Goal: Transaction & Acquisition: Download file/media

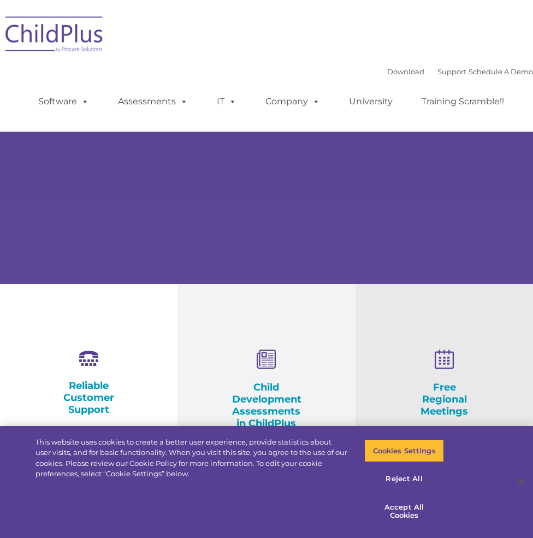
select select "MEDIUM"
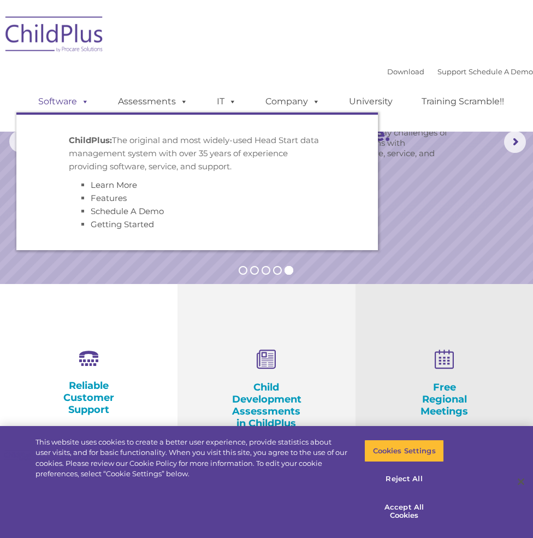
click at [86, 98] on span at bounding box center [83, 101] width 12 height 10
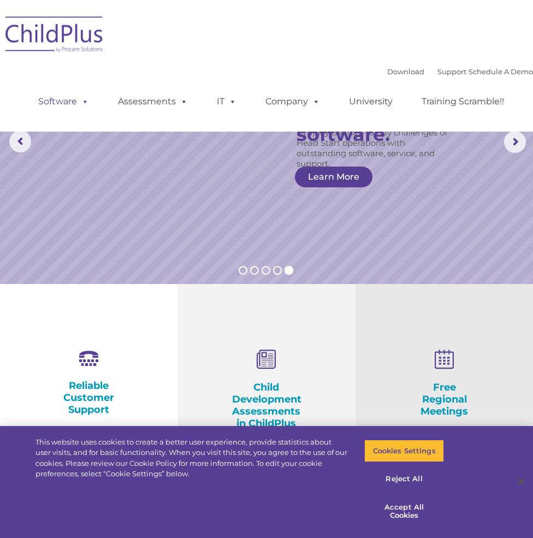
click at [86, 98] on span at bounding box center [83, 101] width 12 height 10
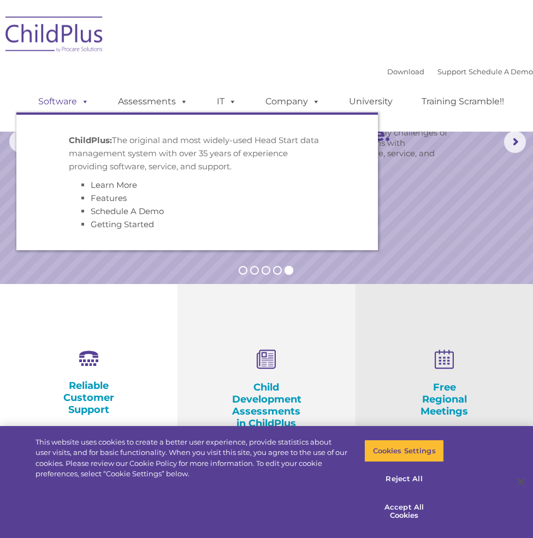
click at [86, 98] on span at bounding box center [83, 101] width 12 height 10
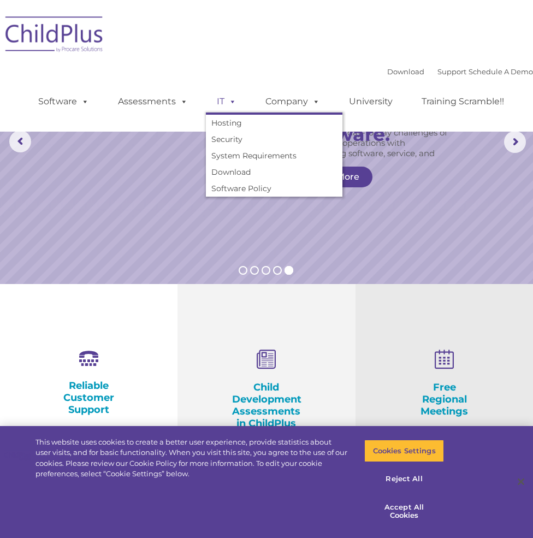
click at [229, 99] on span at bounding box center [230, 101] width 12 height 10
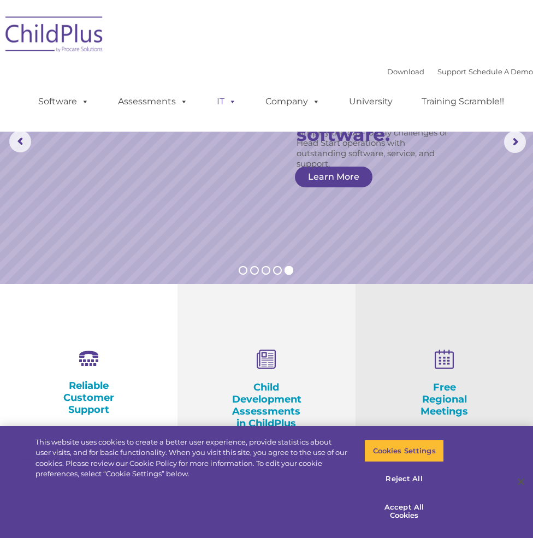
click at [229, 99] on span at bounding box center [230, 101] width 12 height 10
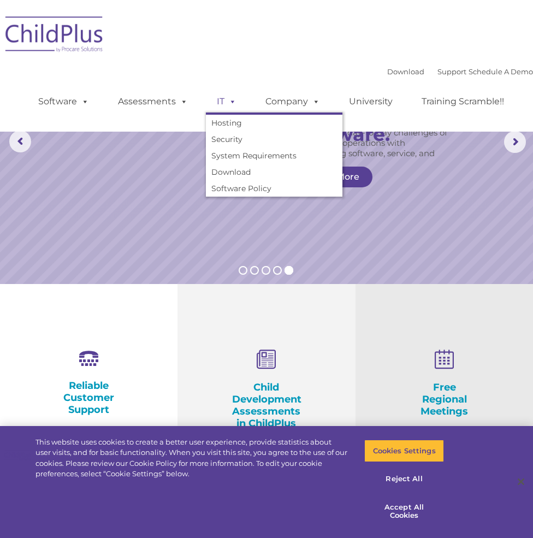
click at [229, 99] on span at bounding box center [230, 101] width 12 height 10
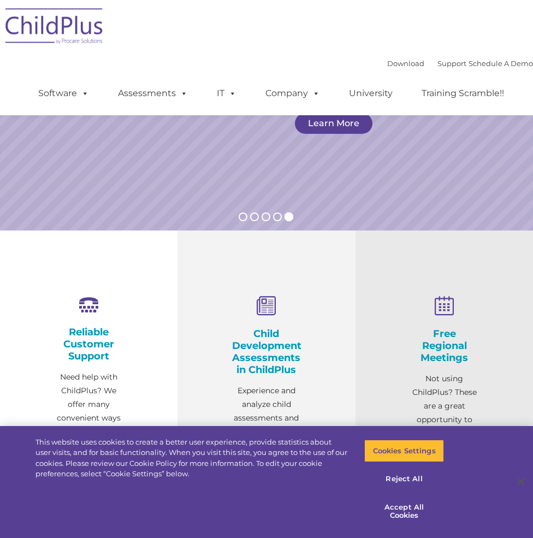
scroll to position [55, 0]
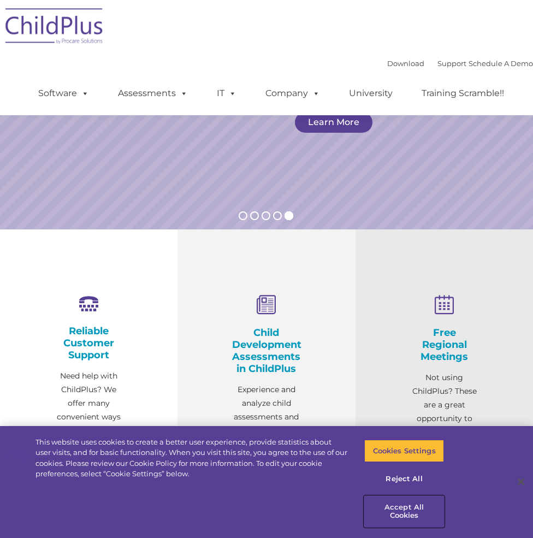
click at [399, 506] on button "Accept All Cookies" at bounding box center [404, 511] width 80 height 31
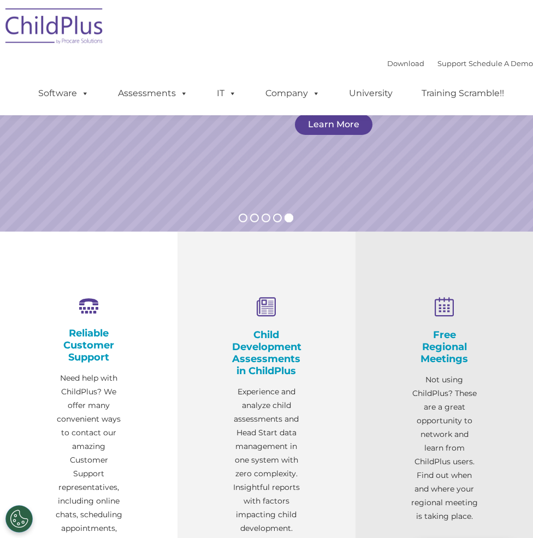
scroll to position [0, 0]
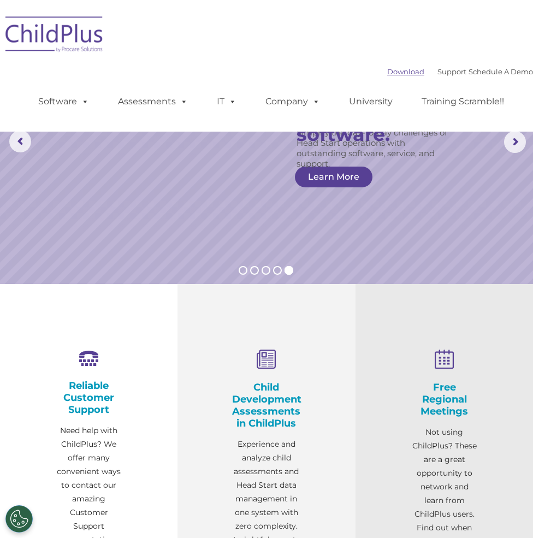
click at [389, 68] on link "Download" at bounding box center [405, 71] width 37 height 9
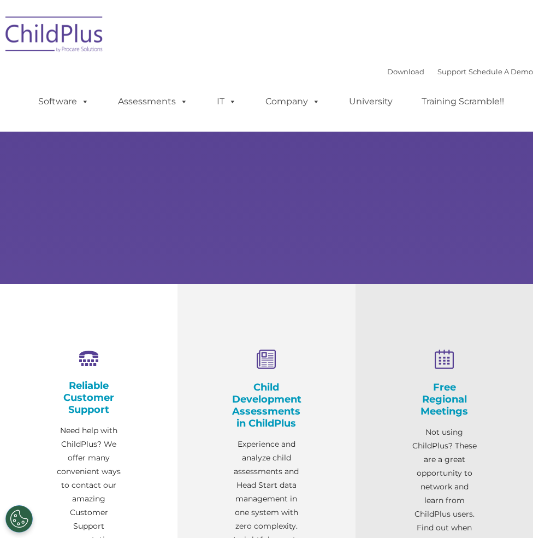
select select "MEDIUM"
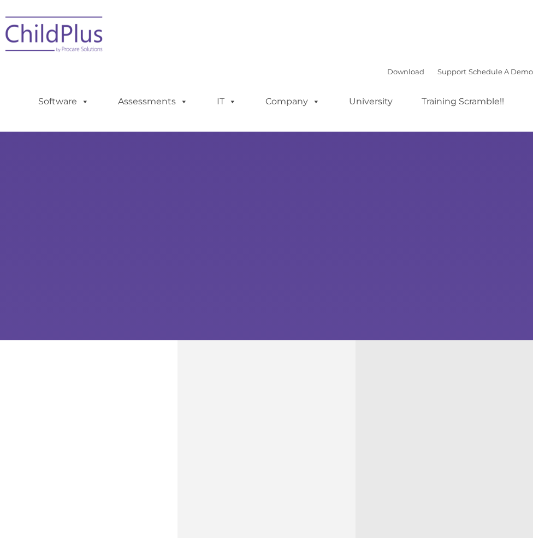
type input ""
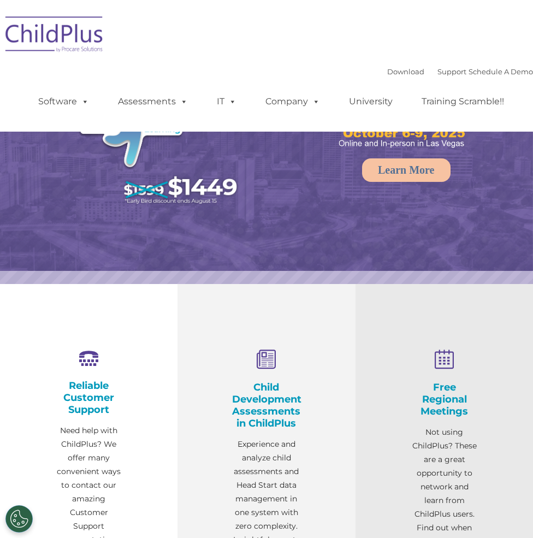
select select "MEDIUM"
